Goal: Check status: Verify the current state of an ongoing process or item

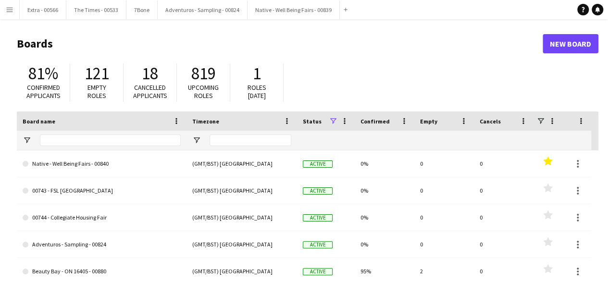
click at [13, 10] on app-icon "Menu" at bounding box center [10, 10] width 8 height 8
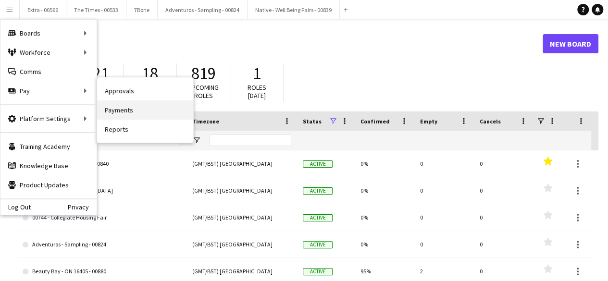
click at [142, 115] on link "Payments" at bounding box center [145, 110] width 96 height 19
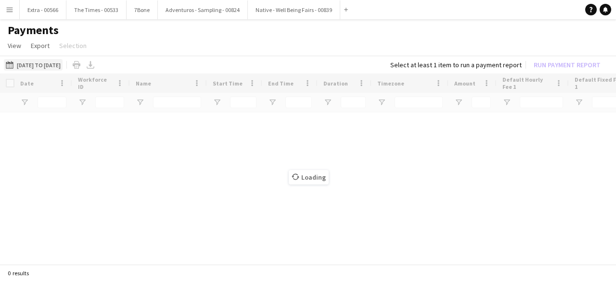
click at [40, 64] on button "01-01-2025 to 31-07-2025 01-01-2025 to 31-07-2025" at bounding box center [33, 65] width 59 height 12
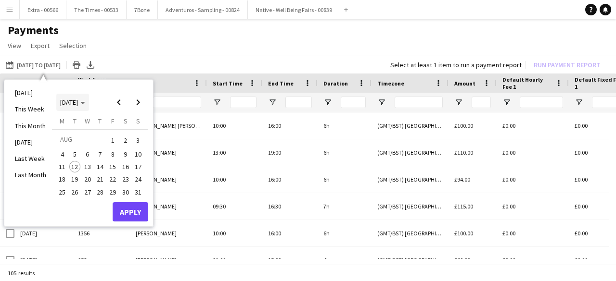
click at [85, 100] on span "[DATE]" at bounding box center [72, 102] width 25 height 9
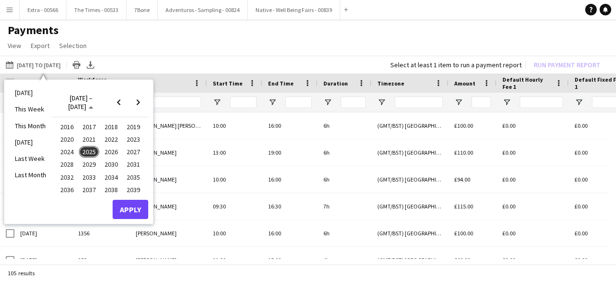
click at [71, 154] on span "2024" at bounding box center [67, 152] width 20 height 12
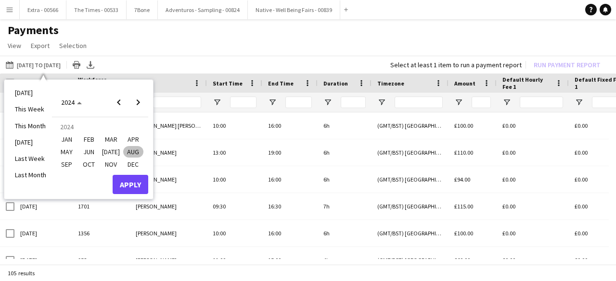
click at [67, 164] on span "SEP" at bounding box center [67, 165] width 20 height 12
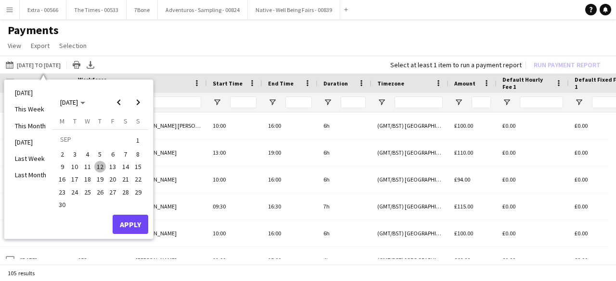
click at [138, 140] on span "1" at bounding box center [138, 140] width 12 height 13
click at [61, 206] on span "30" at bounding box center [62, 205] width 12 height 12
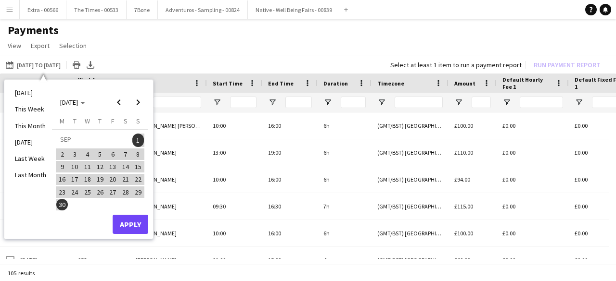
click at [139, 140] on span "1" at bounding box center [138, 140] width 12 height 13
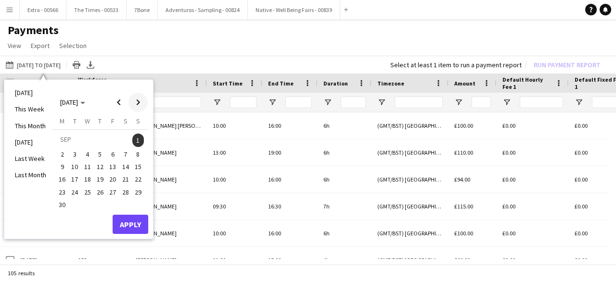
click at [139, 105] on span "Next month" at bounding box center [137, 102] width 19 height 19
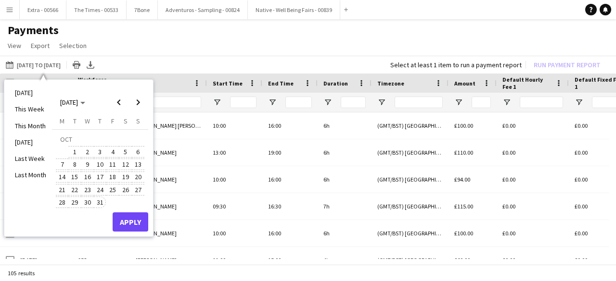
click at [99, 203] on span "31" at bounding box center [100, 203] width 12 height 12
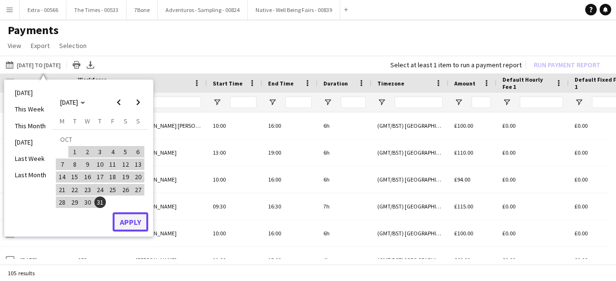
click at [131, 225] on button "Apply" at bounding box center [131, 222] width 36 height 19
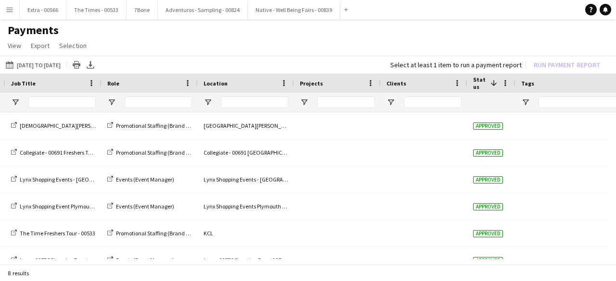
click at [492, 83] on span at bounding box center [493, 83] width 9 height 9
click at [504, 81] on span at bounding box center [505, 83] width 9 height 9
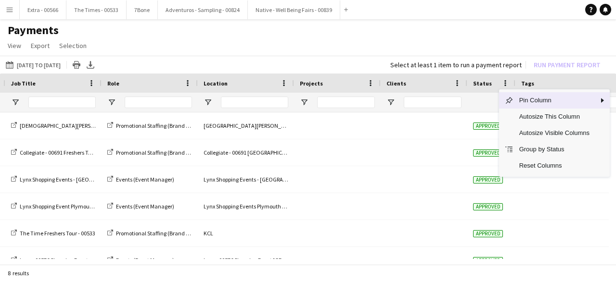
click at [486, 101] on div at bounding box center [491, 102] width 37 height 19
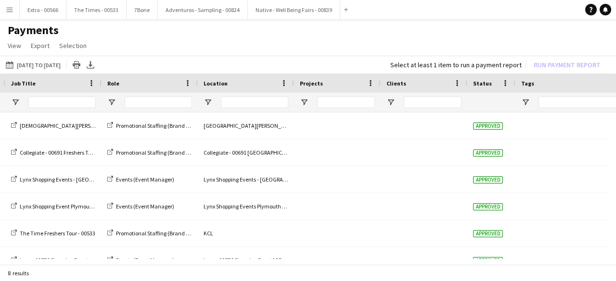
click at [491, 105] on div at bounding box center [491, 102] width 37 height 19
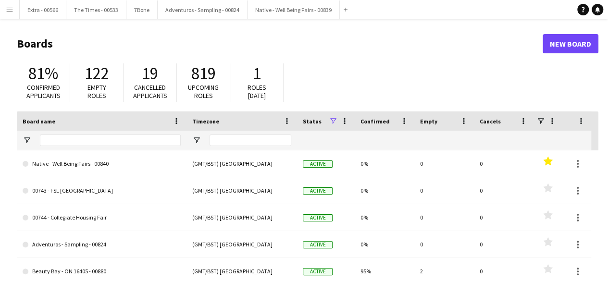
click at [11, 11] on app-icon "Menu" at bounding box center [10, 10] width 8 height 8
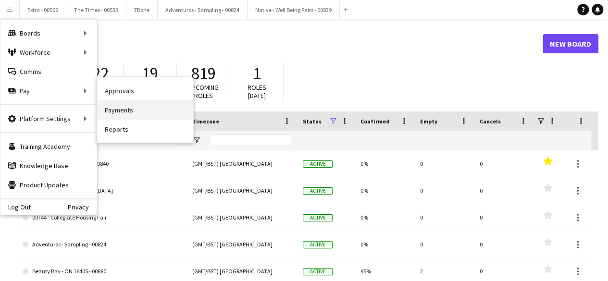
click at [155, 116] on link "Payments" at bounding box center [145, 110] width 96 height 19
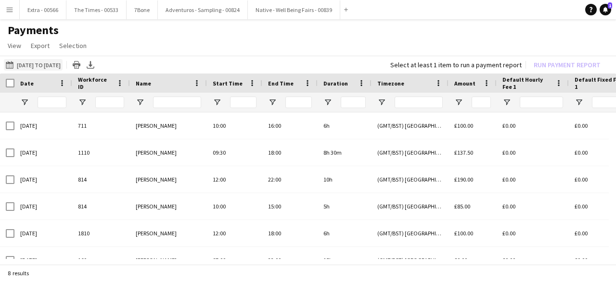
click at [24, 64] on button "[DATE] to [DATE] [DATE] to [DATE]" at bounding box center [33, 65] width 59 height 12
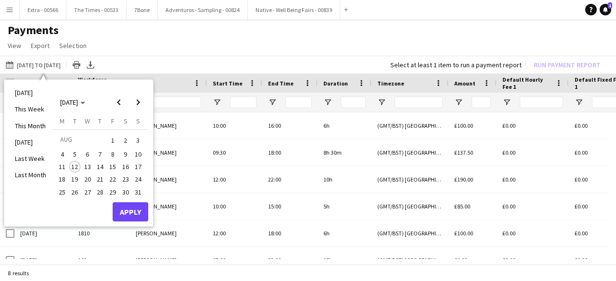
click at [76, 168] on span "12" at bounding box center [75, 167] width 12 height 12
click at [85, 104] on icon "Choose month and year" at bounding box center [82, 103] width 5 height 2
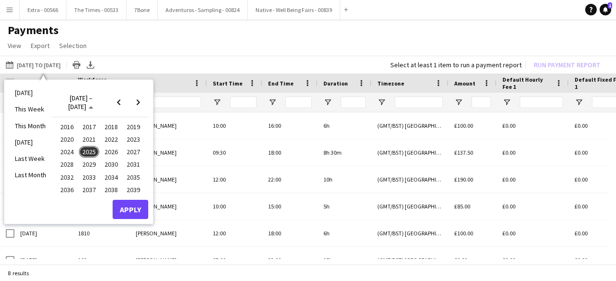
click at [86, 154] on span "2025" at bounding box center [89, 152] width 20 height 12
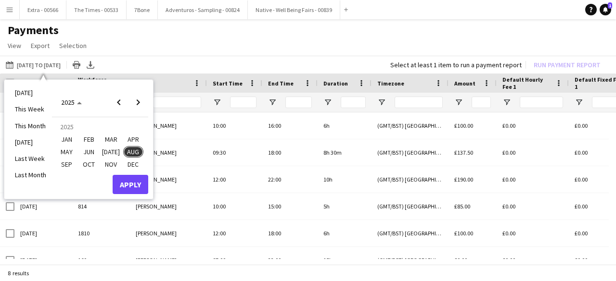
click at [69, 165] on span "SEP" at bounding box center [67, 165] width 20 height 12
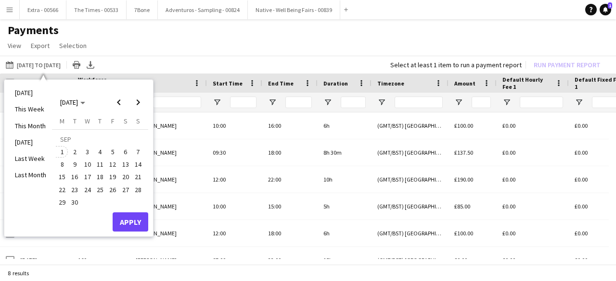
click at [64, 152] on span "1" at bounding box center [62, 152] width 12 height 12
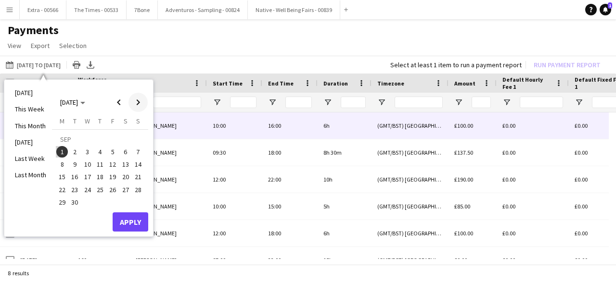
click at [140, 104] on span "Next month" at bounding box center [137, 102] width 19 height 19
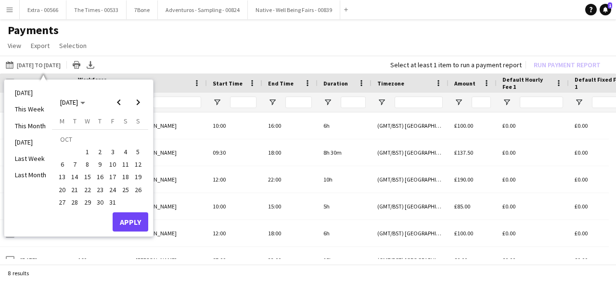
click at [114, 202] on span "31" at bounding box center [113, 203] width 12 height 12
click at [117, 104] on span "Previous month" at bounding box center [118, 102] width 19 height 19
click at [61, 153] on span "1" at bounding box center [62, 152] width 12 height 12
drag, startPoint x: 62, startPoint y: 152, endPoint x: 73, endPoint y: 201, distance: 49.9
click at [73, 201] on tbody "[DATE] 2 3 4 5 6 7 8 9 10 11 12 13 14 15 16 17 18 19 20 21 22 23 24 25 26 27 28…" at bounding box center [100, 171] width 88 height 76
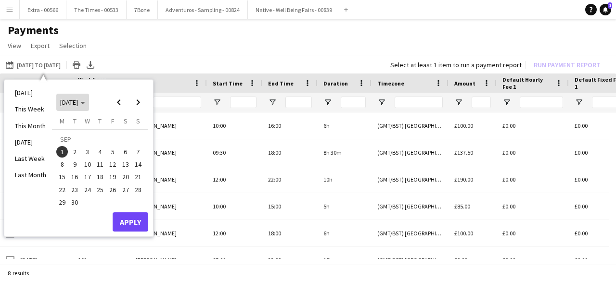
click at [85, 103] on polygon "Choose month and year" at bounding box center [82, 103] width 5 height 2
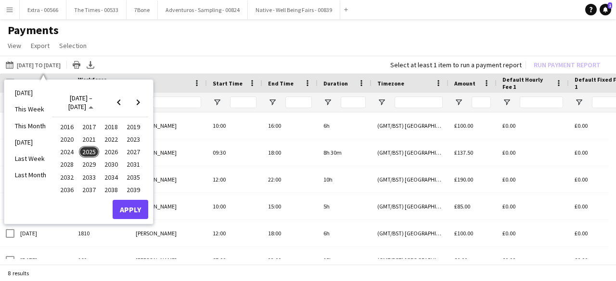
click at [86, 153] on span "2025" at bounding box center [89, 152] width 20 height 12
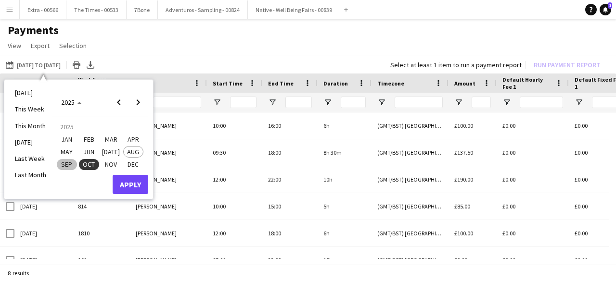
click at [132, 152] on span "AUG" at bounding box center [133, 152] width 20 height 12
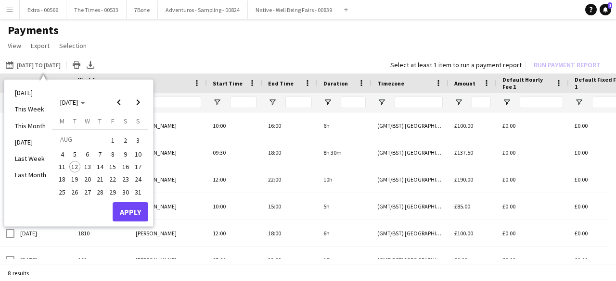
click at [77, 166] on span "12" at bounding box center [75, 167] width 12 height 12
click at [140, 109] on span "Next month" at bounding box center [137, 102] width 19 height 19
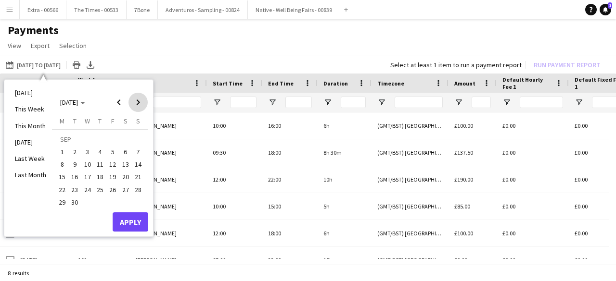
click at [140, 107] on span "Next month" at bounding box center [137, 102] width 19 height 19
click at [113, 202] on span "31" at bounding box center [113, 203] width 12 height 12
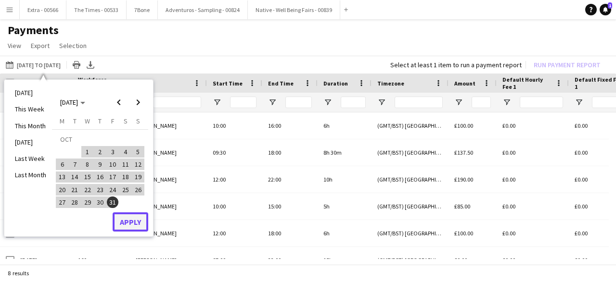
click at [134, 224] on button "Apply" at bounding box center [131, 222] width 36 height 19
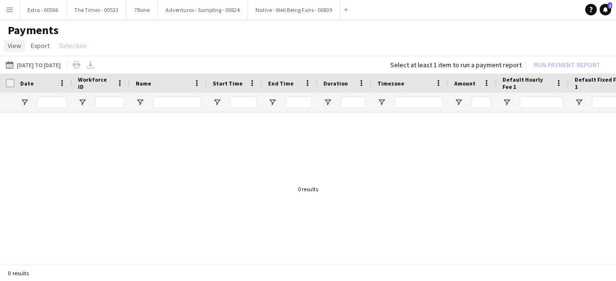
click at [15, 45] on span "View" at bounding box center [14, 45] width 13 height 9
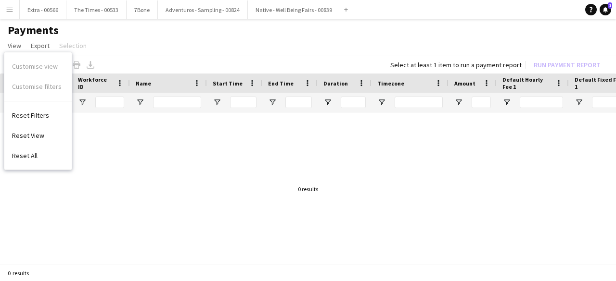
click at [203, 57] on div "[DATE] to [DATE] [DATE] to [DATE] [DATE] This Week This Month [DATE] Last Week …" at bounding box center [308, 65] width 616 height 18
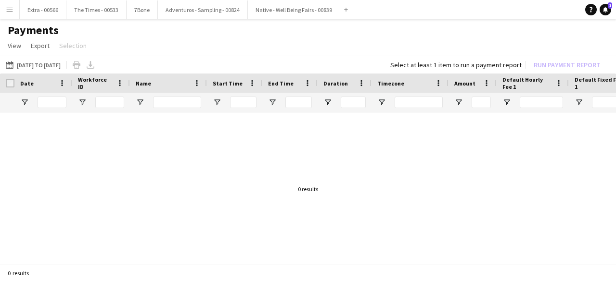
click at [11, 8] on app-icon "Menu" at bounding box center [10, 10] width 8 height 8
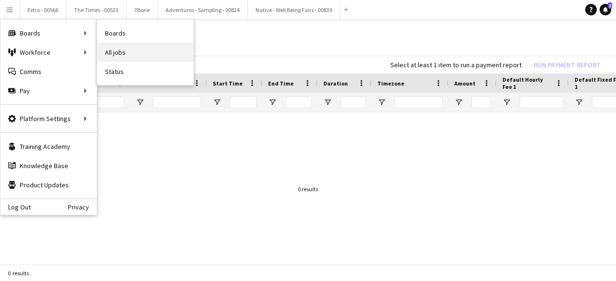
click at [127, 55] on link "All jobs" at bounding box center [145, 52] width 96 height 19
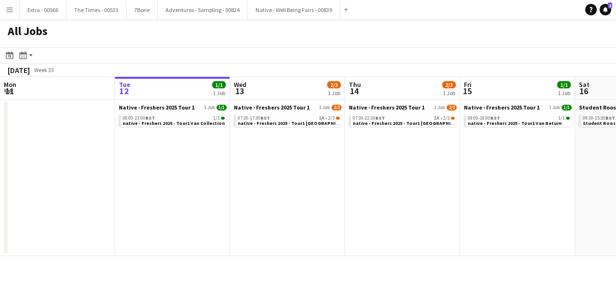
click at [10, 11] on app-icon "Menu" at bounding box center [10, 10] width 8 height 8
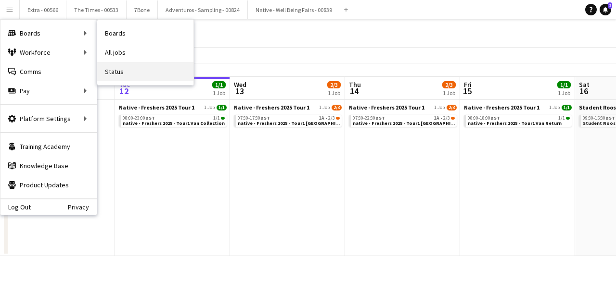
click at [120, 76] on link "Status" at bounding box center [145, 71] width 96 height 19
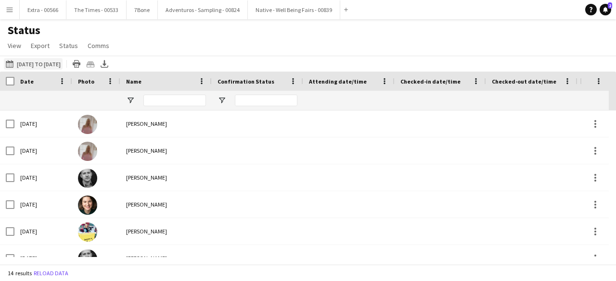
click at [40, 59] on button "[DATE] to [DATE] [DATE] to [DATE]" at bounding box center [33, 64] width 59 height 12
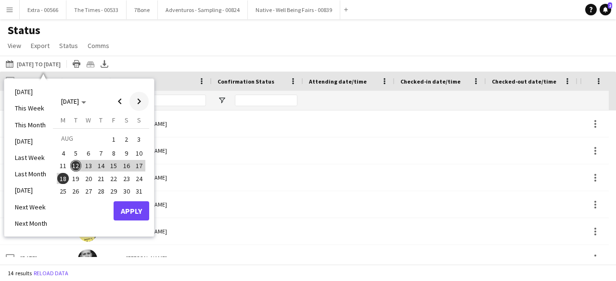
click at [139, 101] on span "Next month" at bounding box center [138, 101] width 19 height 19
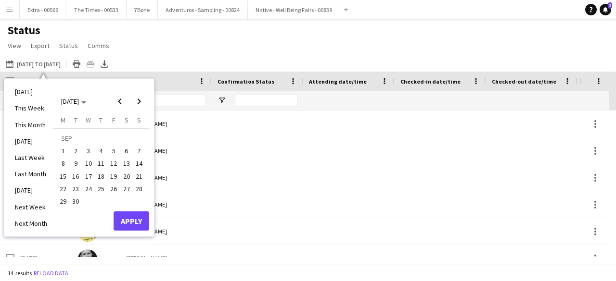
click at [62, 149] on span "1" at bounding box center [63, 151] width 12 height 12
click at [140, 103] on span "Next month" at bounding box center [138, 101] width 19 height 19
click at [114, 202] on span "31" at bounding box center [114, 202] width 12 height 12
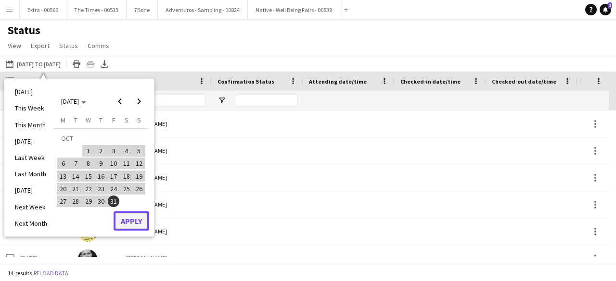
click at [135, 221] on button "Apply" at bounding box center [131, 221] width 36 height 19
